Goal: Task Accomplishment & Management: Complete application form

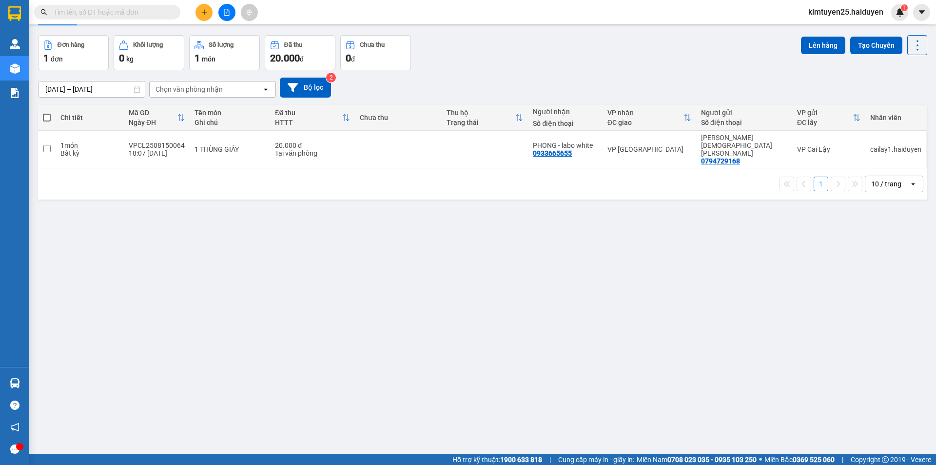
scroll to position [45, 0]
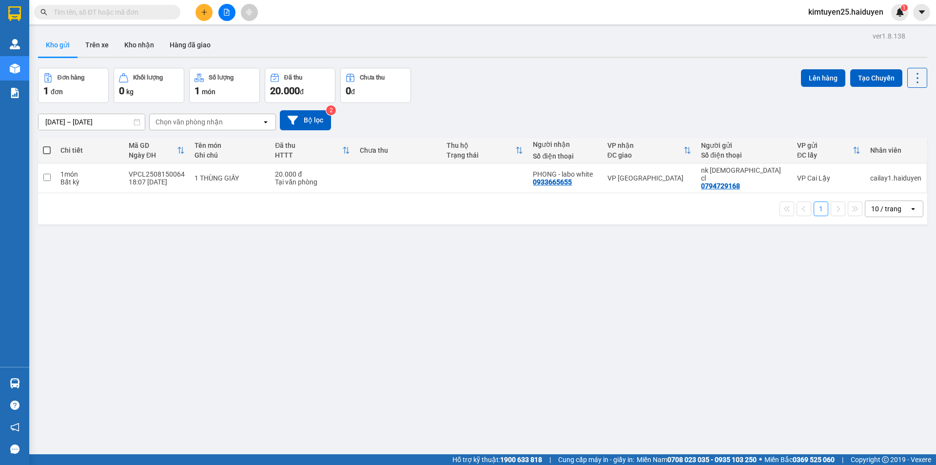
click at [189, 10] on div at bounding box center [95, 12] width 190 height 15
click at [209, 17] on button at bounding box center [204, 12] width 17 height 17
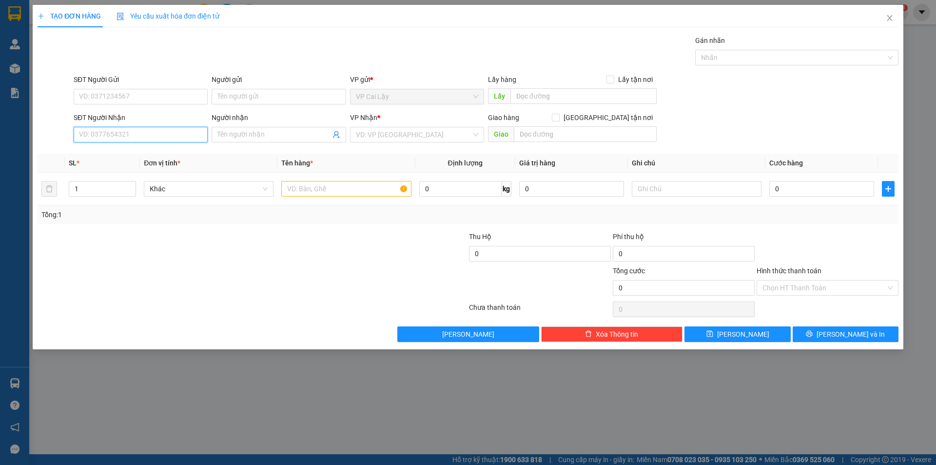
click at [126, 132] on input "SĐT Người Nhận" at bounding box center [141, 135] width 134 height 16
click at [164, 154] on div "0394545589 - CÔ HOA" at bounding box center [141, 154] width 122 height 11
type input "0394545589"
type input "CÔ HOA"
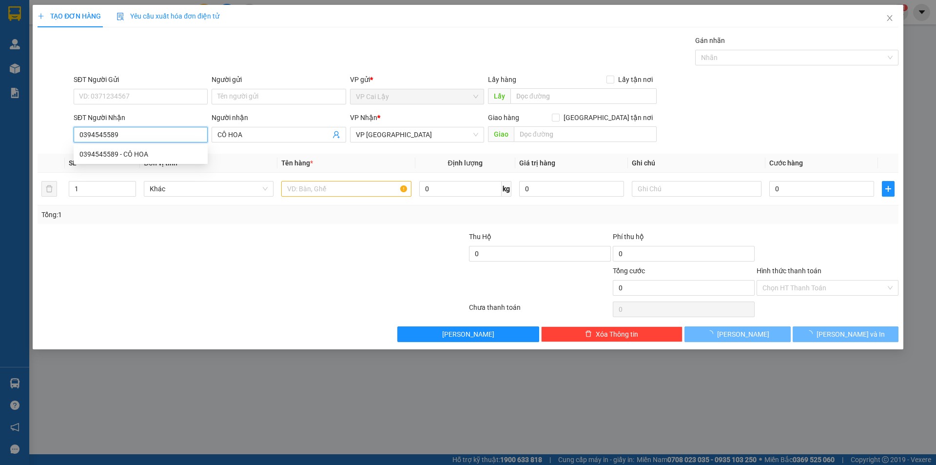
type input "0394545589"
click at [278, 293] on div at bounding box center [181, 282] width 288 height 34
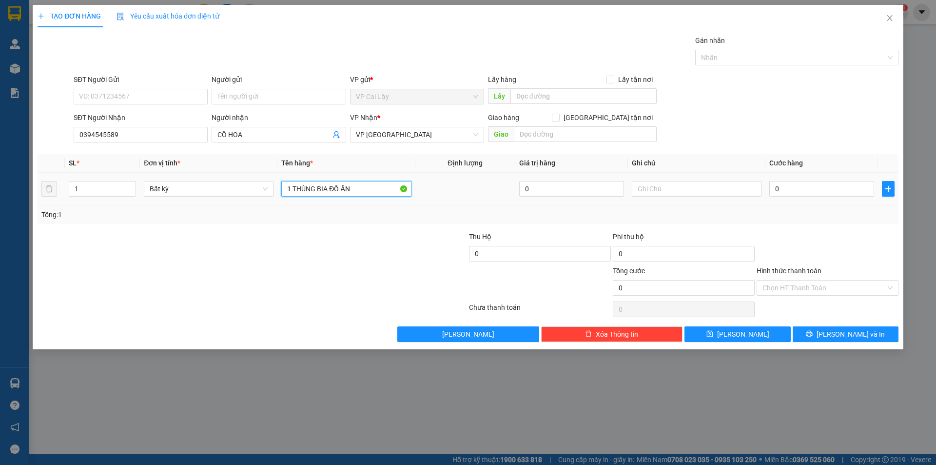
drag, startPoint x: 370, startPoint y: 186, endPoint x: 298, endPoint y: 180, distance: 71.4
click at [298, 180] on div "1 THÙNG BIA ĐỒ ĂN" at bounding box center [346, 189] width 130 height 20
type input "1 TụnT"
click at [822, 195] on input "0" at bounding box center [822, 189] width 105 height 16
type input "002"
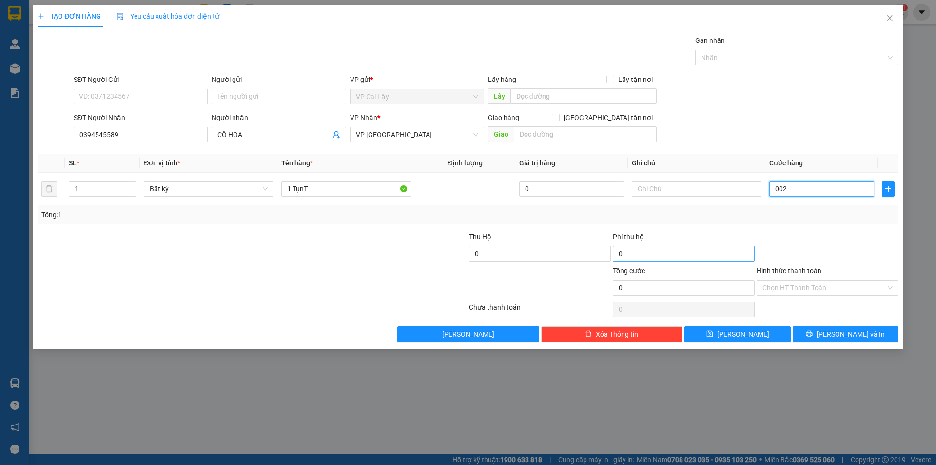
type input "2"
type input "20"
type input "0.020"
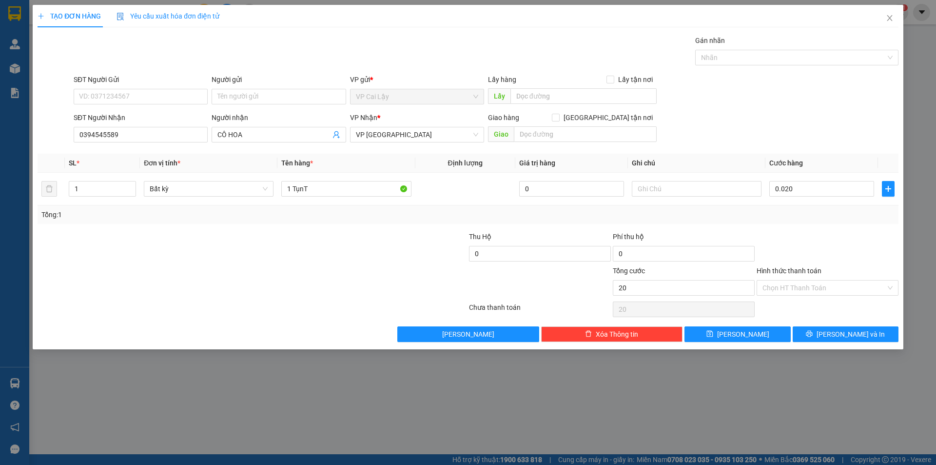
click at [847, 239] on div at bounding box center [828, 248] width 144 height 34
type input "20.000"
click at [825, 337] on button "Lưu và In" at bounding box center [846, 334] width 106 height 16
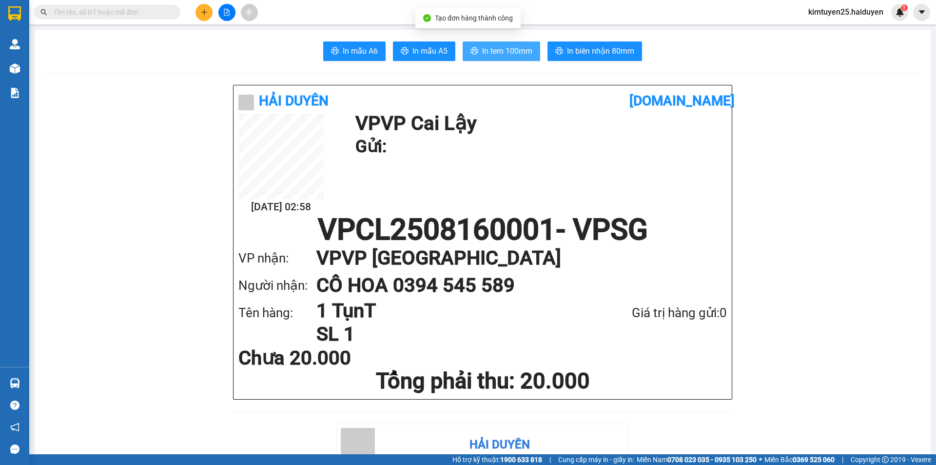
click at [520, 45] on span "In tem 100mm" at bounding box center [507, 51] width 50 height 12
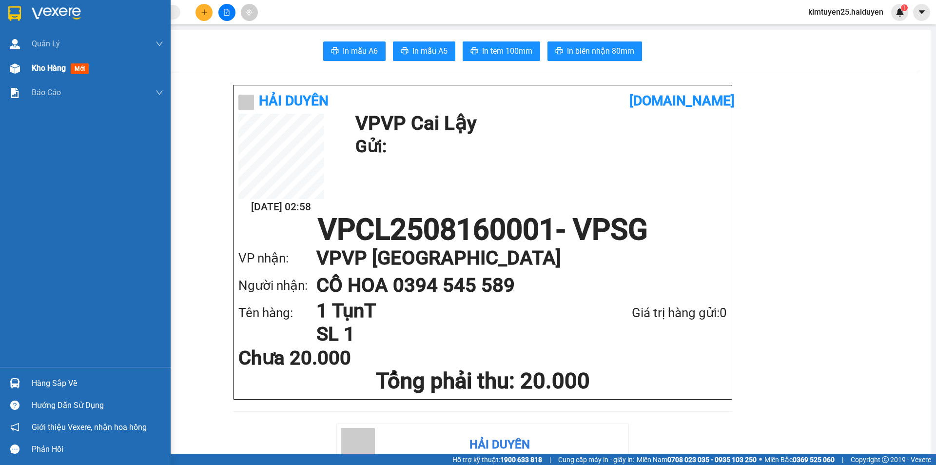
click at [31, 67] on div "Kho hàng mới" at bounding box center [85, 68] width 171 height 24
